Goal: Task Accomplishment & Management: Complete application form

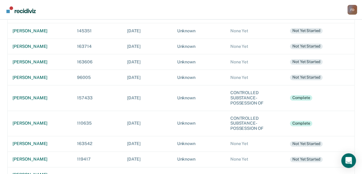
scroll to position [295, 0]
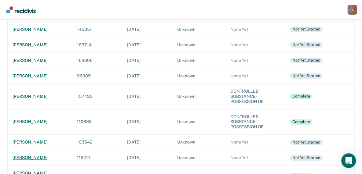
click at [39, 156] on div "[PERSON_NAME]" at bounding box center [40, 158] width 55 height 5
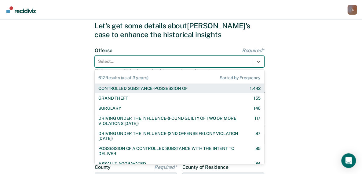
click at [130, 68] on div "612 results available. Use Up and Down to choose options, press Enter to select…" at bounding box center [180, 62] width 170 height 12
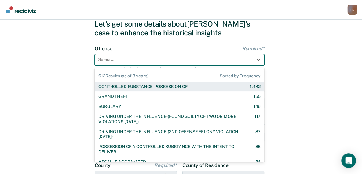
click at [132, 86] on div "CONTROLLED SUBSTANCE-POSSESSION OF" at bounding box center [142, 86] width 89 height 5
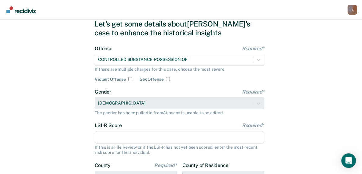
click at [199, 135] on input "LSI-R Score Required*" at bounding box center [180, 137] width 170 height 13
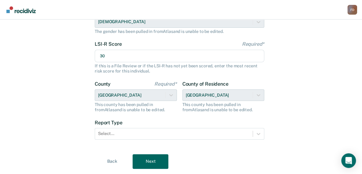
scroll to position [120, 0]
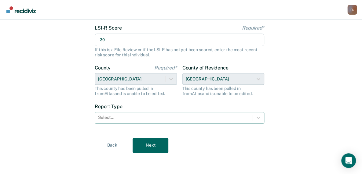
type input "30"
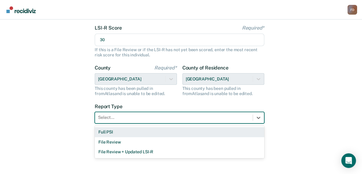
click at [231, 117] on div at bounding box center [174, 118] width 152 height 6
click at [213, 130] on div "Full PSI" at bounding box center [180, 132] width 170 height 10
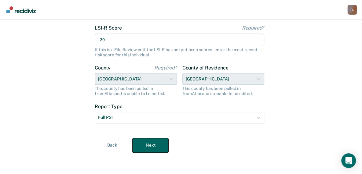
click at [155, 143] on button "Next" at bounding box center [151, 145] width 36 height 15
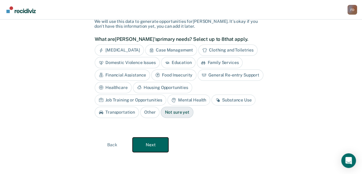
scroll to position [43, 0]
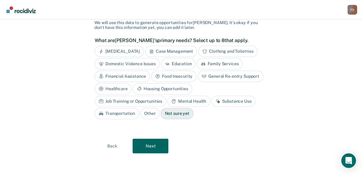
click at [166, 96] on div "Job Training or Opportunities" at bounding box center [131, 101] width 72 height 11
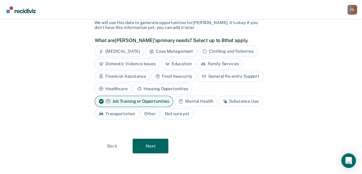
click at [175, 87] on div "Housing Opportunities" at bounding box center [162, 88] width 59 height 11
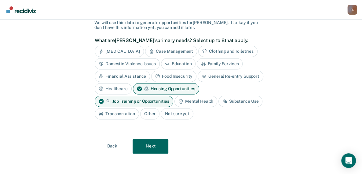
click at [238, 98] on div "Substance Use" at bounding box center [240, 101] width 44 height 11
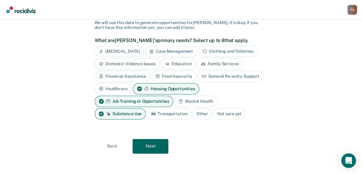
click at [221, 75] on div "General Re-entry Support" at bounding box center [231, 76] width 66 height 11
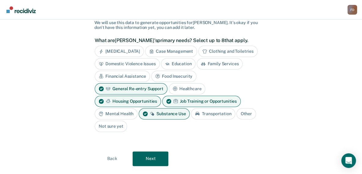
click at [131, 74] on div "Financial Assistance" at bounding box center [122, 76] width 55 height 11
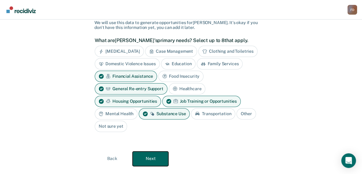
click at [154, 156] on button "Next" at bounding box center [151, 159] width 36 height 15
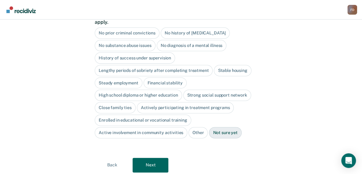
click at [191, 40] on div "No diagnosis of a mental illness" at bounding box center [192, 45] width 70 height 11
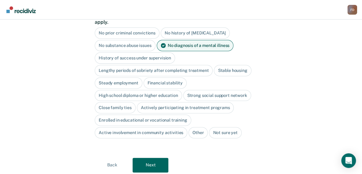
click at [156, 54] on div "History of success under supervision" at bounding box center [135, 58] width 80 height 11
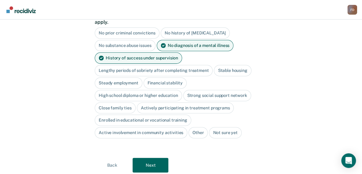
click at [166, 65] on div "Lengthy periods of sobriety after completing treatment" at bounding box center [154, 70] width 118 height 11
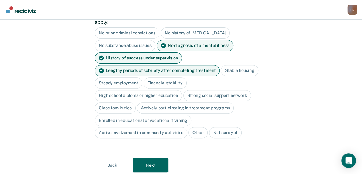
click at [168, 90] on div "High school diploma or higher education" at bounding box center [138, 95] width 87 height 11
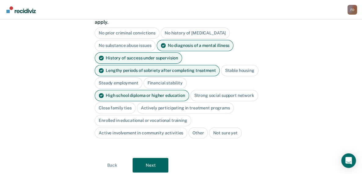
click at [124, 103] on div "Close family ties" at bounding box center [115, 108] width 41 height 11
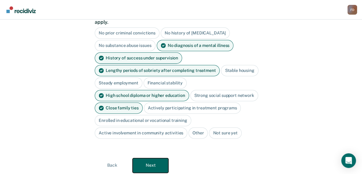
click at [149, 159] on button "Next" at bounding box center [151, 166] width 36 height 15
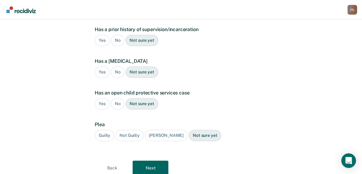
click at [102, 35] on div "Yes" at bounding box center [102, 40] width 15 height 11
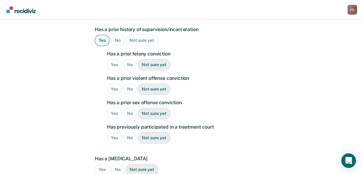
click at [113, 59] on div "Yes" at bounding box center [114, 64] width 15 height 11
click at [115, 84] on div "Yes" at bounding box center [114, 89] width 15 height 11
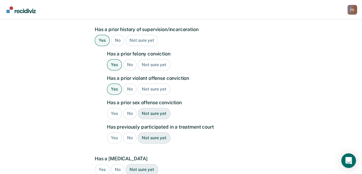
click at [130, 108] on div "No" at bounding box center [130, 113] width 14 height 11
click at [114, 133] on div "Yes" at bounding box center [114, 138] width 15 height 11
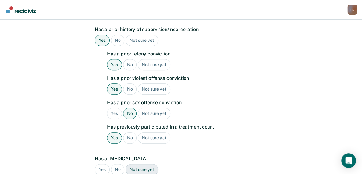
click at [115, 164] on div "No" at bounding box center [118, 169] width 14 height 11
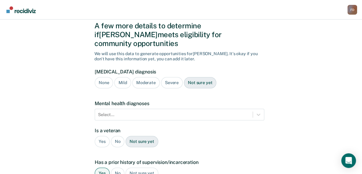
scroll to position [0, 0]
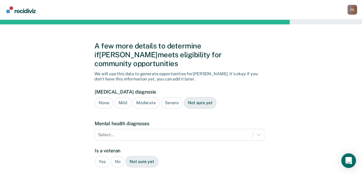
click at [169, 97] on div "Severe" at bounding box center [172, 102] width 22 height 11
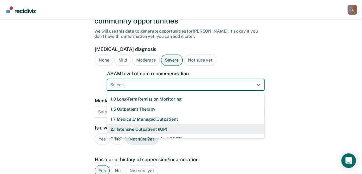
scroll to position [46, 0]
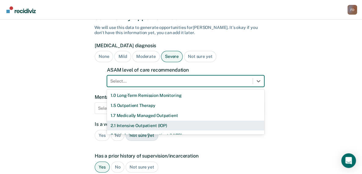
click at [163, 87] on div "11 results available. Use Up and Down to choose options, press Enter to select …" at bounding box center [185, 81] width 157 height 12
click at [163, 121] on div "2.1 Intensive Outpatient (IOP)" at bounding box center [185, 126] width 157 height 10
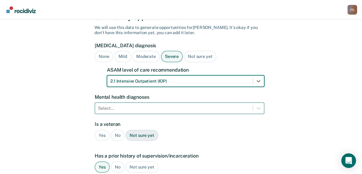
scroll to position [74, 0]
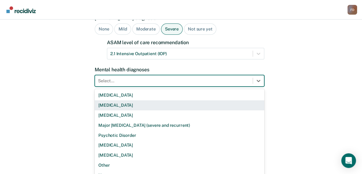
click at [160, 87] on div "9 results available. Use Up and Down to choose options, press Enter to select t…" at bounding box center [180, 81] width 170 height 12
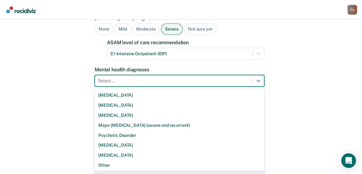
click at [106, 171] on div "None" at bounding box center [180, 176] width 170 height 10
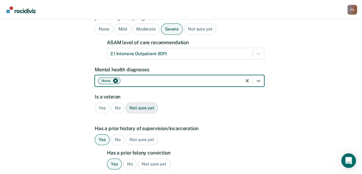
click at [117, 103] on div "No" at bounding box center [118, 108] width 14 height 11
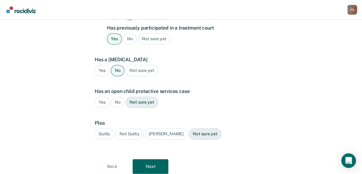
scroll to position [283, 0]
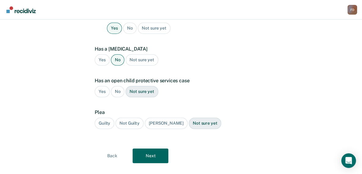
click at [101, 118] on div "Guilty" at bounding box center [105, 123] width 20 height 11
click at [116, 86] on div "No" at bounding box center [118, 91] width 14 height 11
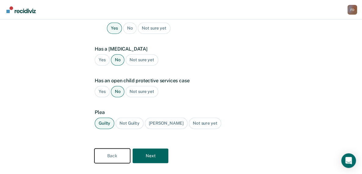
click at [113, 149] on button "Back" at bounding box center [112, 156] width 36 height 15
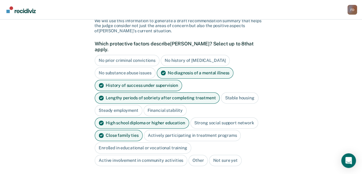
scroll to position [85, 0]
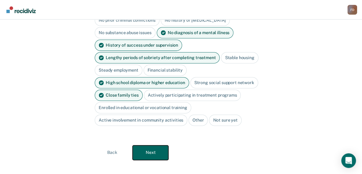
click at [155, 146] on button "Next" at bounding box center [151, 153] width 36 height 15
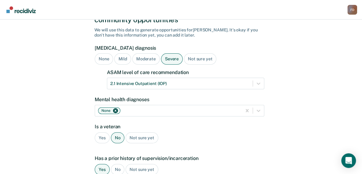
scroll to position [283, 0]
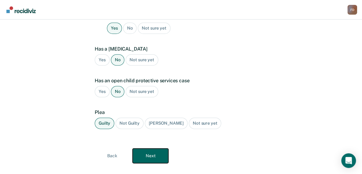
click at [149, 149] on button "Next" at bounding box center [151, 156] width 36 height 15
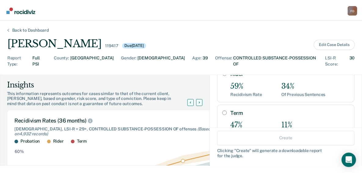
scroll to position [62, 0]
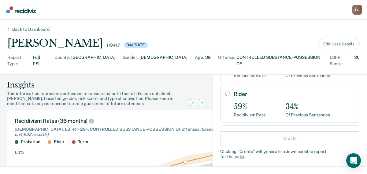
click at [225, 92] on input "Rider" at bounding box center [227, 94] width 5 height 5
radio input "true"
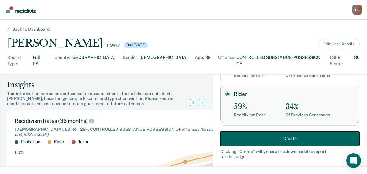
click at [270, 137] on button "Create" at bounding box center [289, 138] width 139 height 15
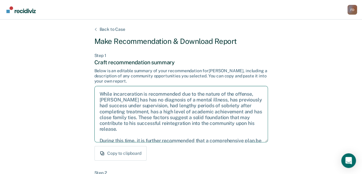
scroll to position [39, 0]
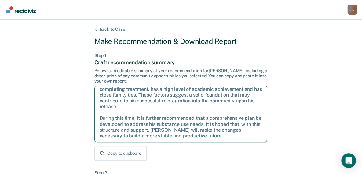
drag, startPoint x: 97, startPoint y: 93, endPoint x: 264, endPoint y: 146, distance: 174.6
click at [264, 146] on div "Step 1 Craft recommendation summary Below is an editable summary of your recomm…" at bounding box center [181, 107] width 174 height 108
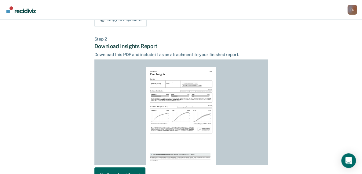
scroll to position [174, 0]
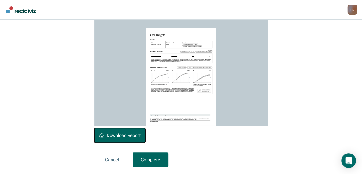
click at [127, 130] on button "Download Report" at bounding box center [119, 135] width 51 height 15
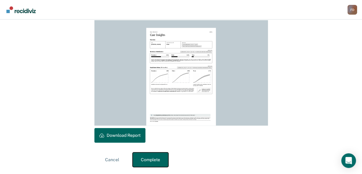
click at [154, 160] on button "Complete" at bounding box center [151, 160] width 36 height 15
